Goal: Find specific page/section: Find specific page/section

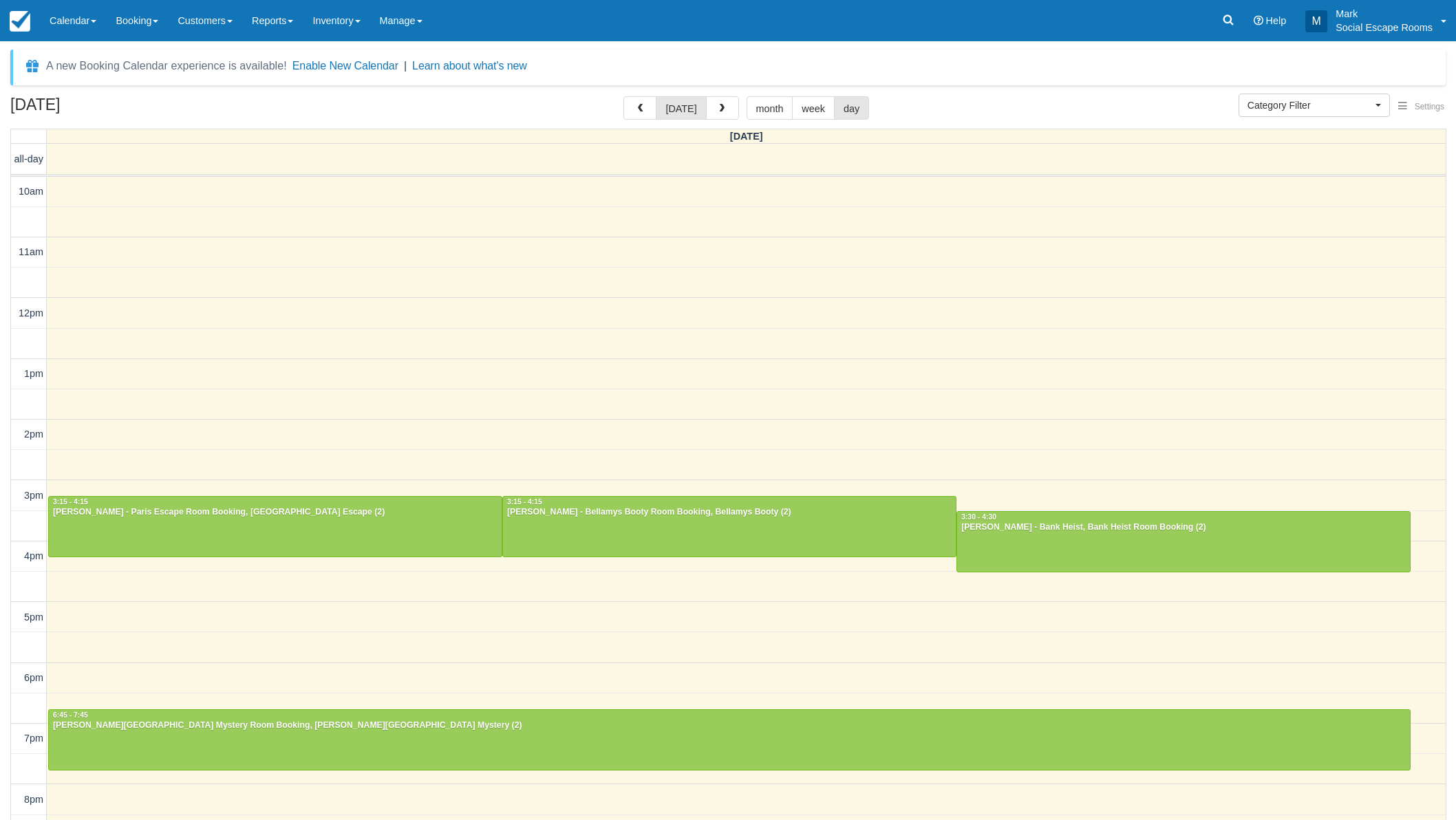
select select
click at [85, 23] on link "Calendar" at bounding box center [73, 20] width 66 height 41
click at [60, 188] on link "Day" at bounding box center [95, 188] width 109 height 29
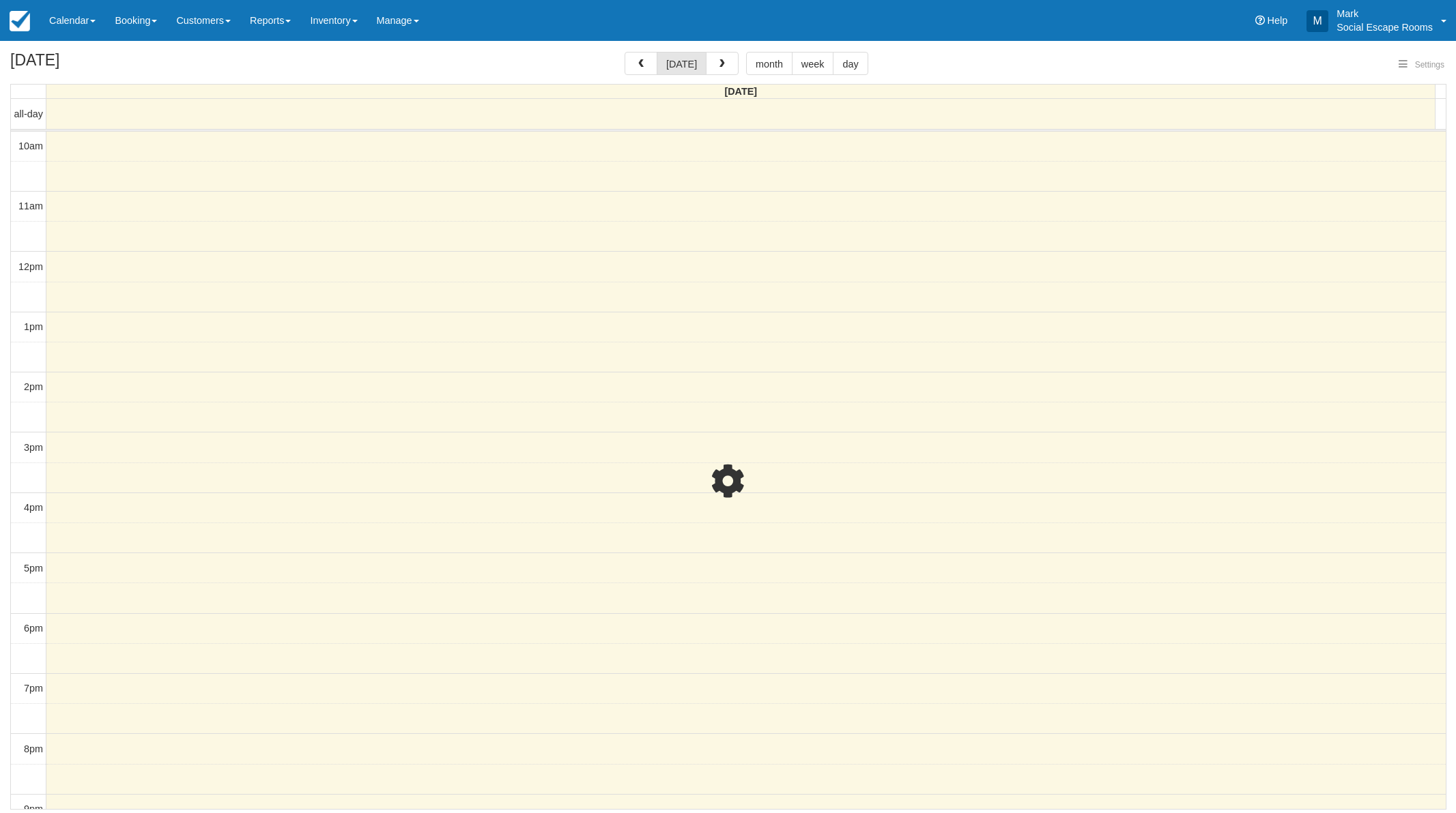
select select
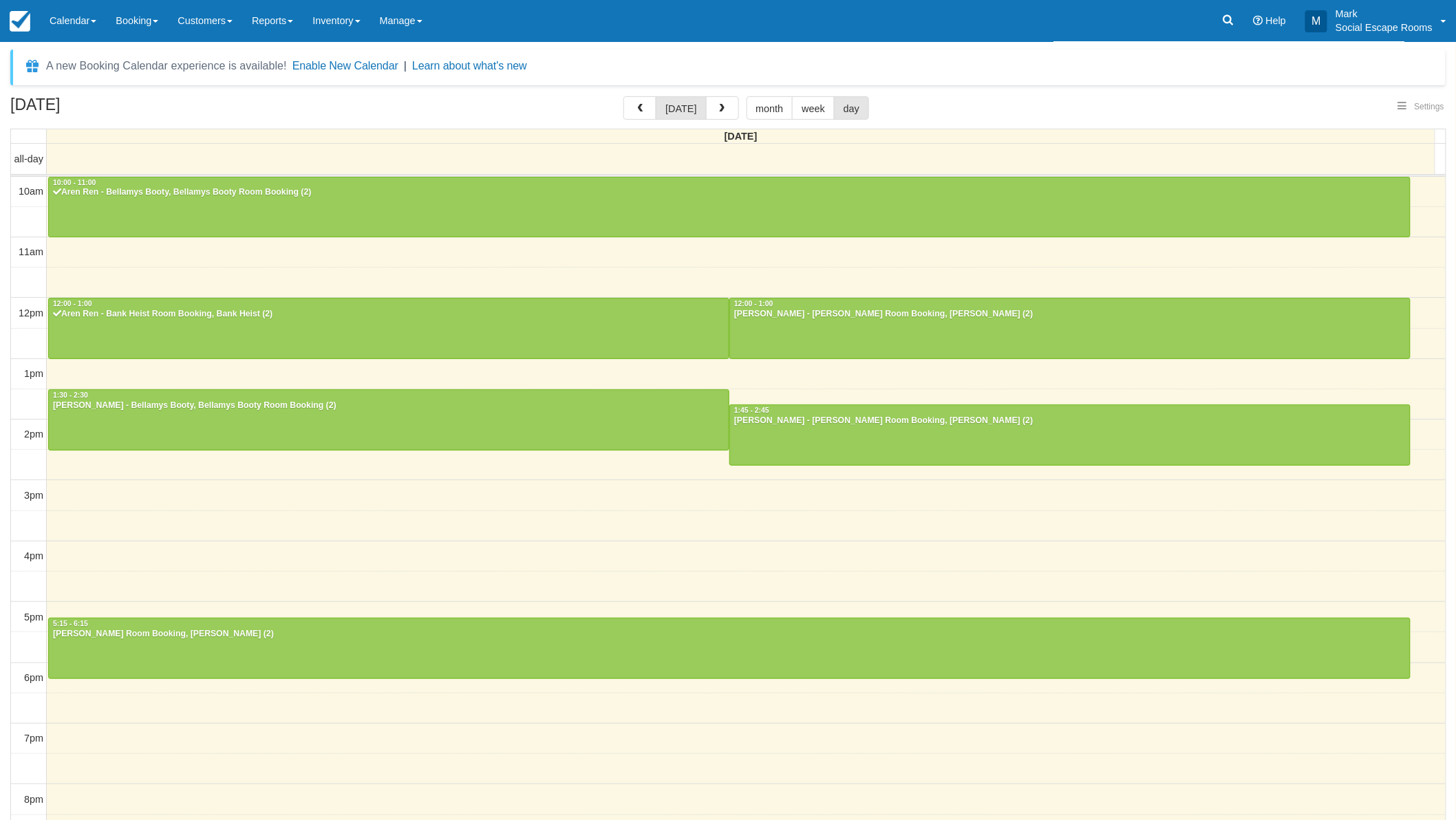
select select
